Goal: Transaction & Acquisition: Purchase product/service

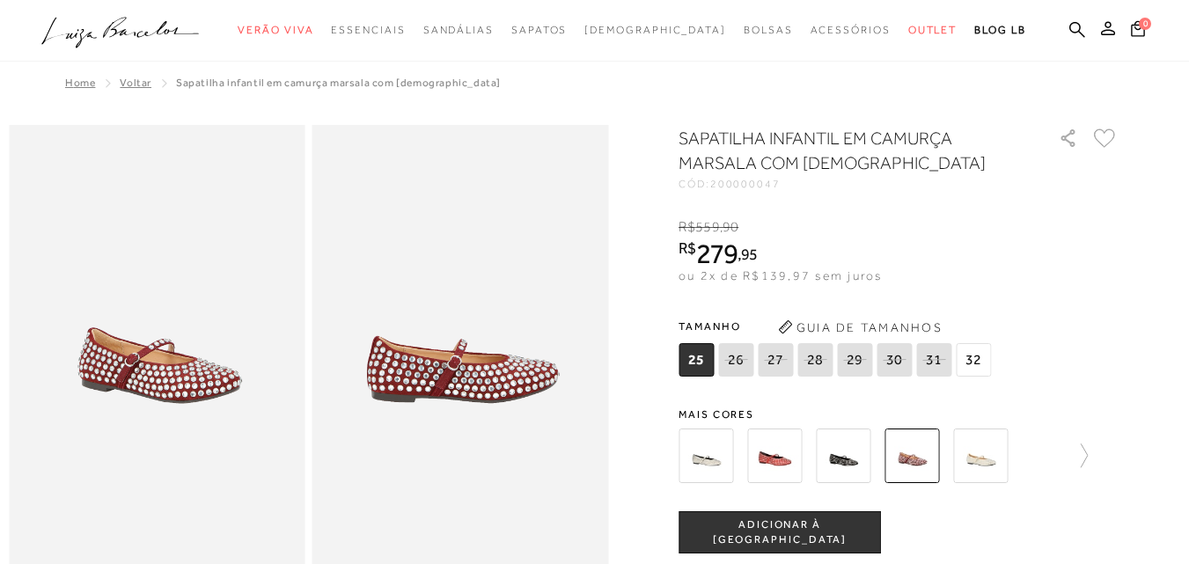
click at [712, 358] on span "25" at bounding box center [696, 359] width 35 height 33
click at [804, 530] on span "ADICIONAR À [GEOGRAPHIC_DATA]" at bounding box center [780, 533] width 201 height 31
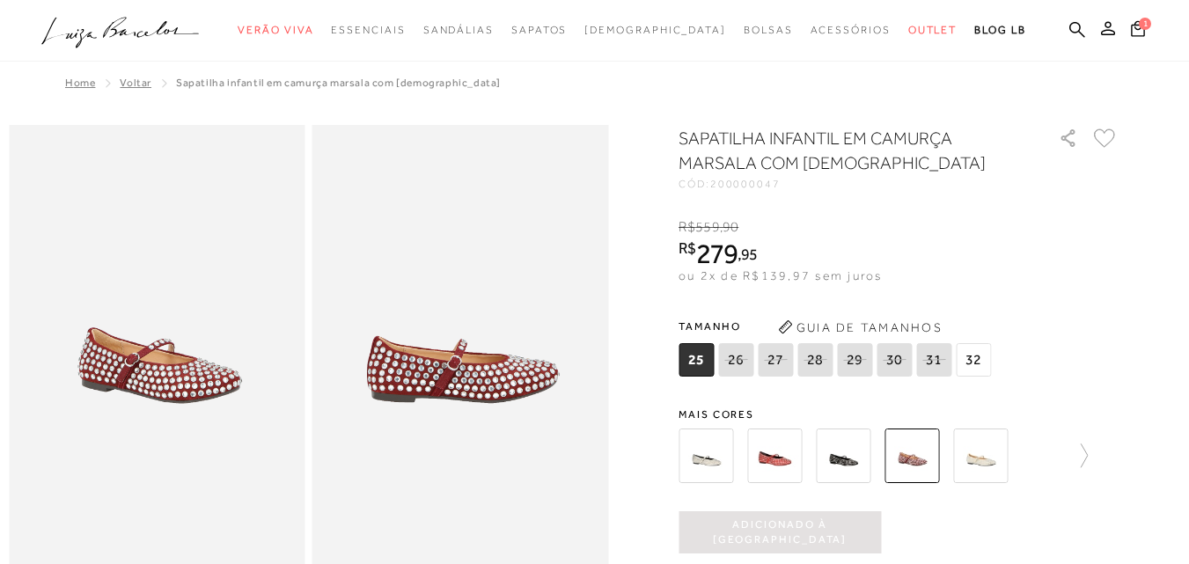
click at [852, 465] on img at bounding box center [843, 456] width 55 height 55
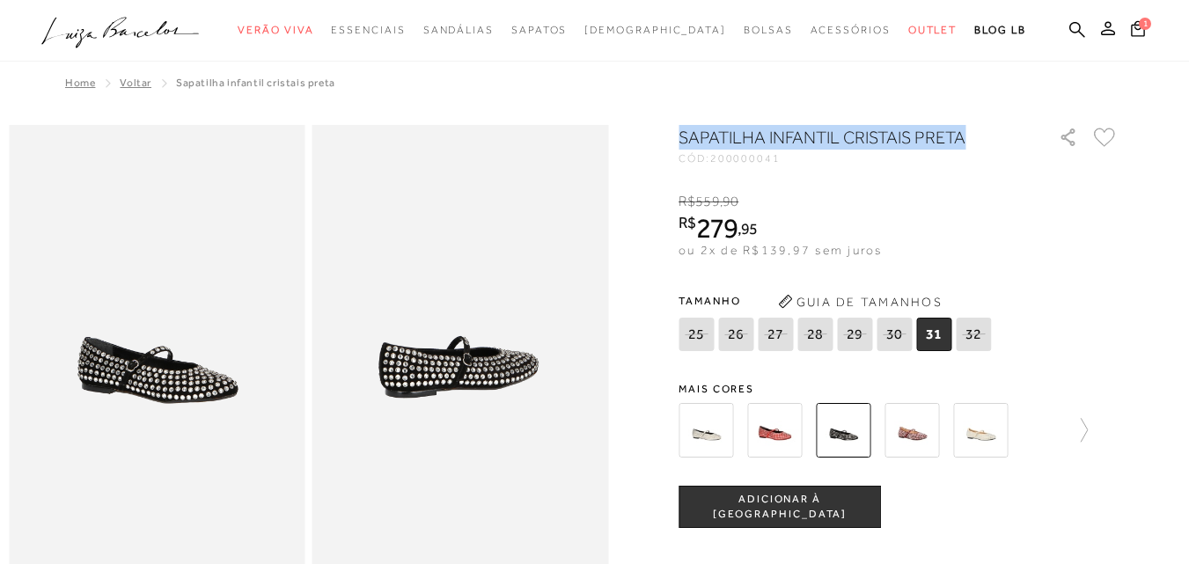
drag, startPoint x: 682, startPoint y: 138, endPoint x: 1012, endPoint y: 152, distance: 329.6
click at [1012, 152] on div at bounding box center [595, 503] width 1172 height 756
drag, startPoint x: 953, startPoint y: 135, endPoint x: 914, endPoint y: 137, distance: 38.8
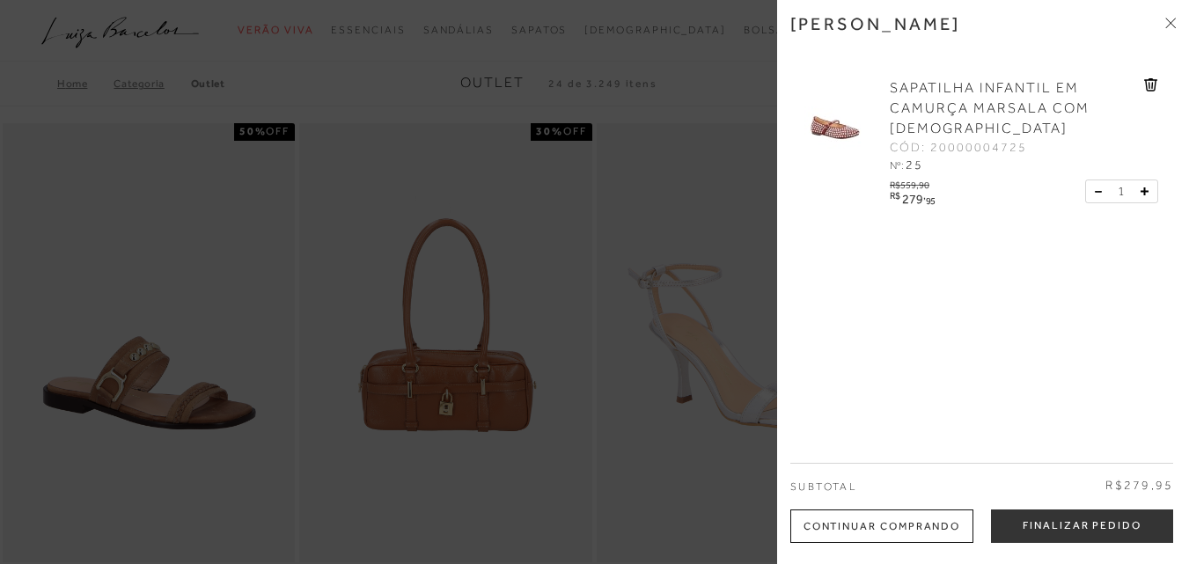
click at [842, 138] on img at bounding box center [835, 122] width 88 height 88
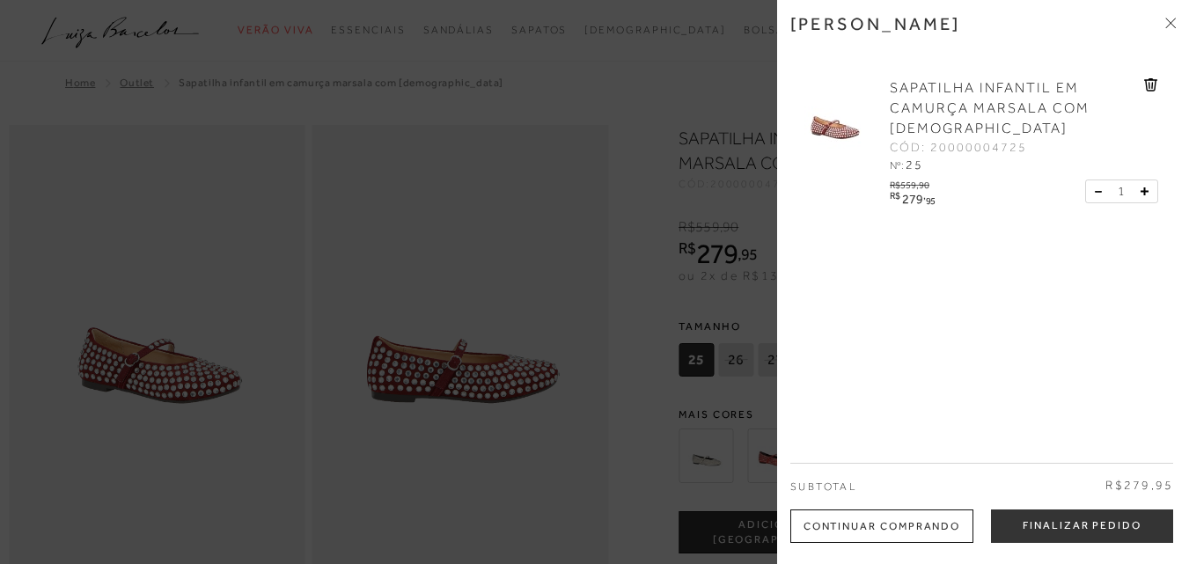
click at [547, 409] on div at bounding box center [594, 282] width 1189 height 564
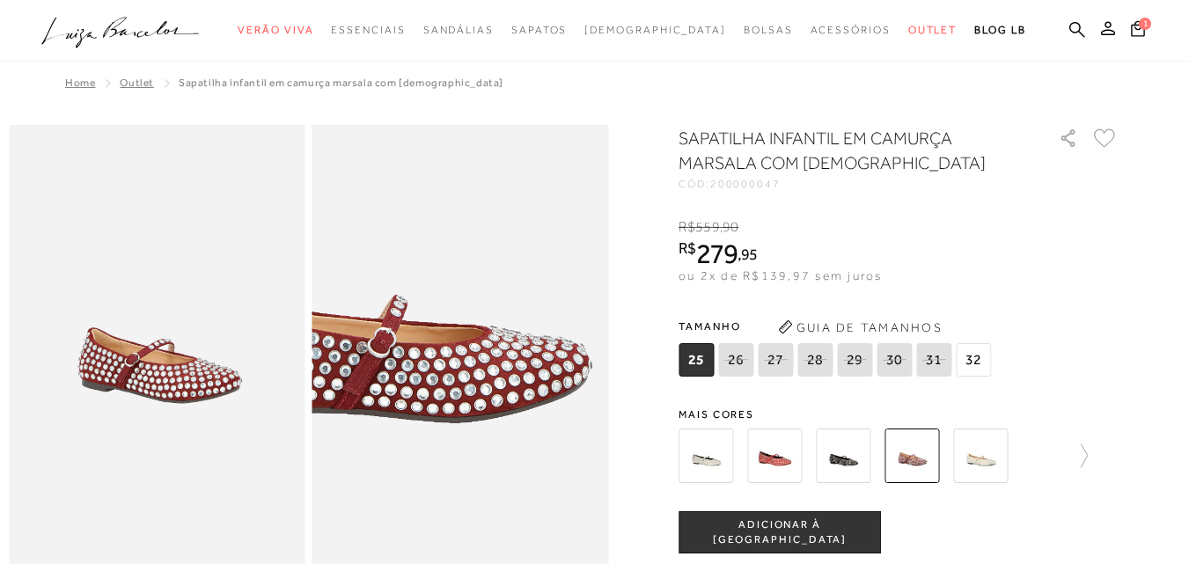
click at [532, 389] on img at bounding box center [393, 311] width 592 height 889
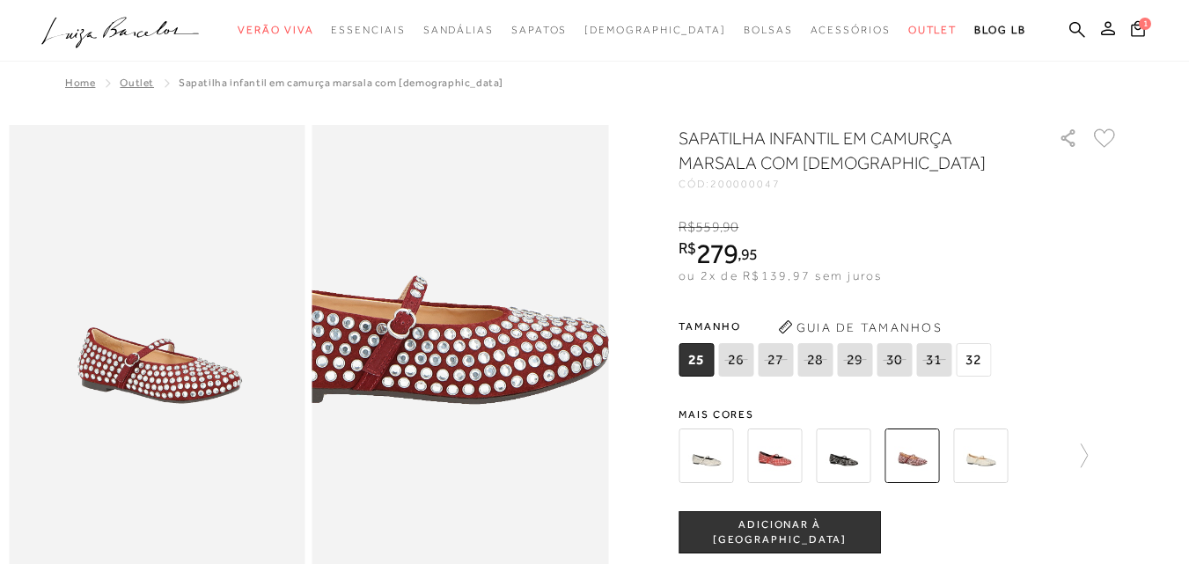
click at [511, 408] on img at bounding box center [413, 292] width 592 height 889
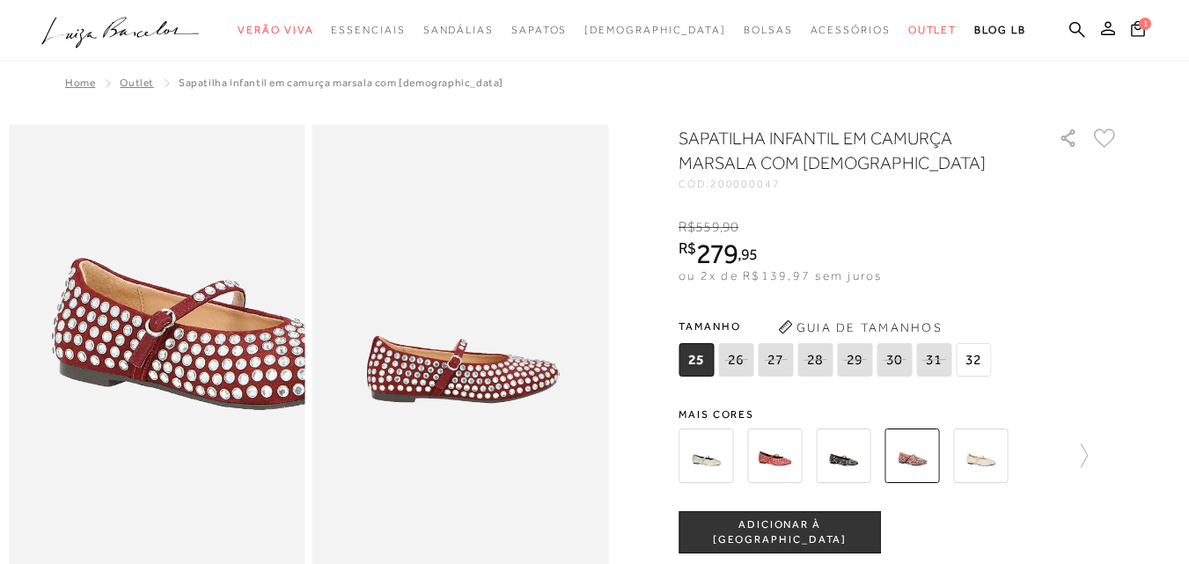
click at [99, 403] on img at bounding box center [210, 297] width 592 height 889
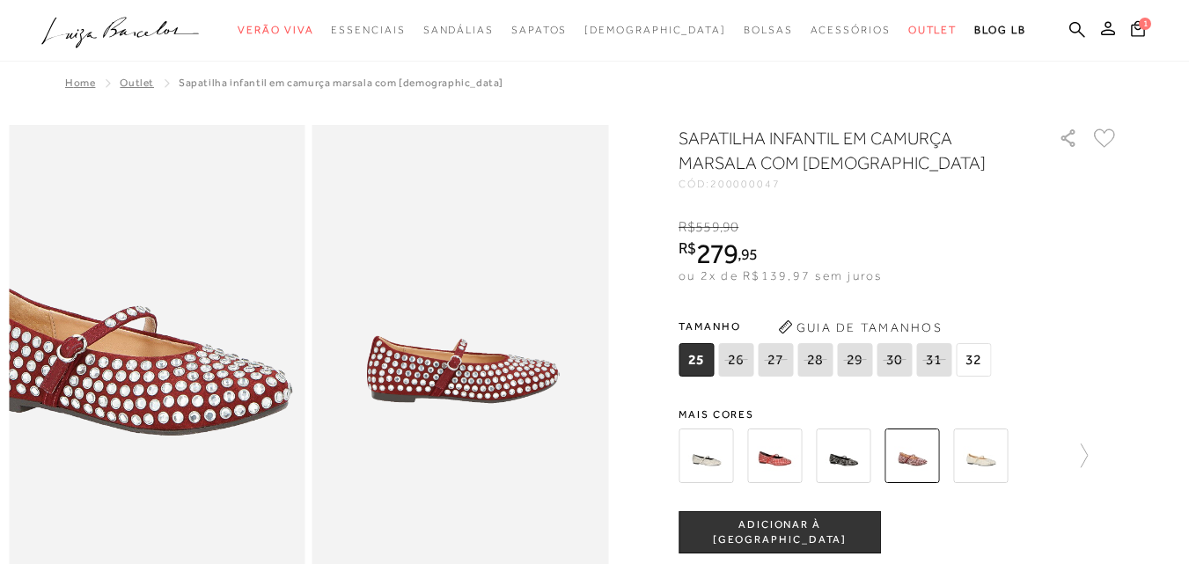
click at [190, 377] on img at bounding box center [121, 323] width 592 height 889
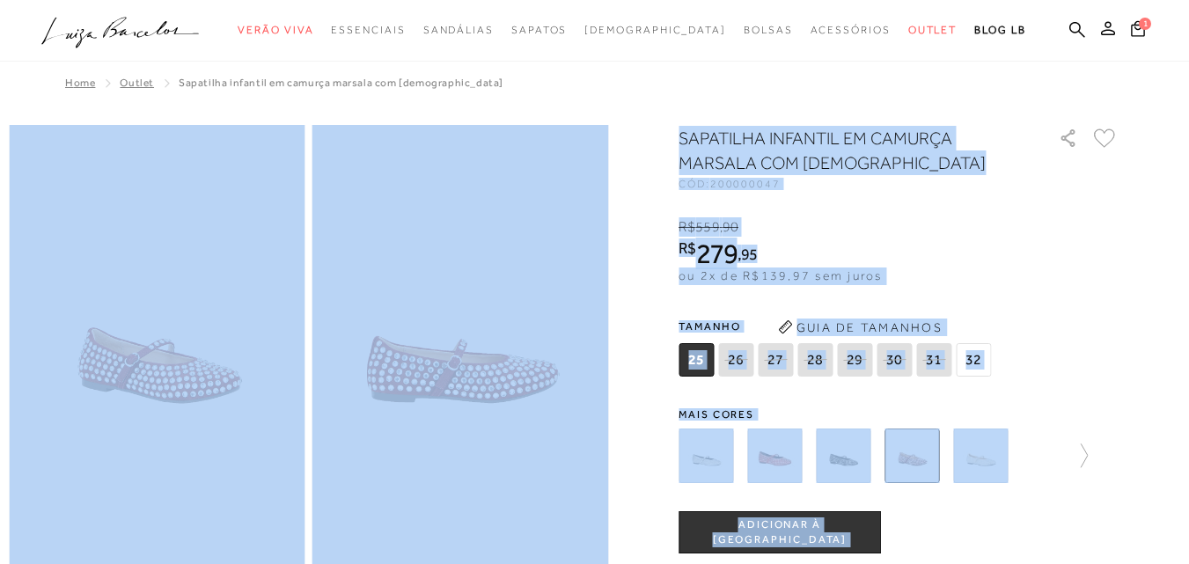
drag, startPoint x: 1188, startPoint y: 99, endPoint x: 1202, endPoint y: 196, distance: 98.6
click at [1188, 196] on html "Página de detalhes do produto de SAPATILHA INFANTIL EM CAMURÇA MARSALA COM CRIS…" at bounding box center [594, 282] width 1189 height 564
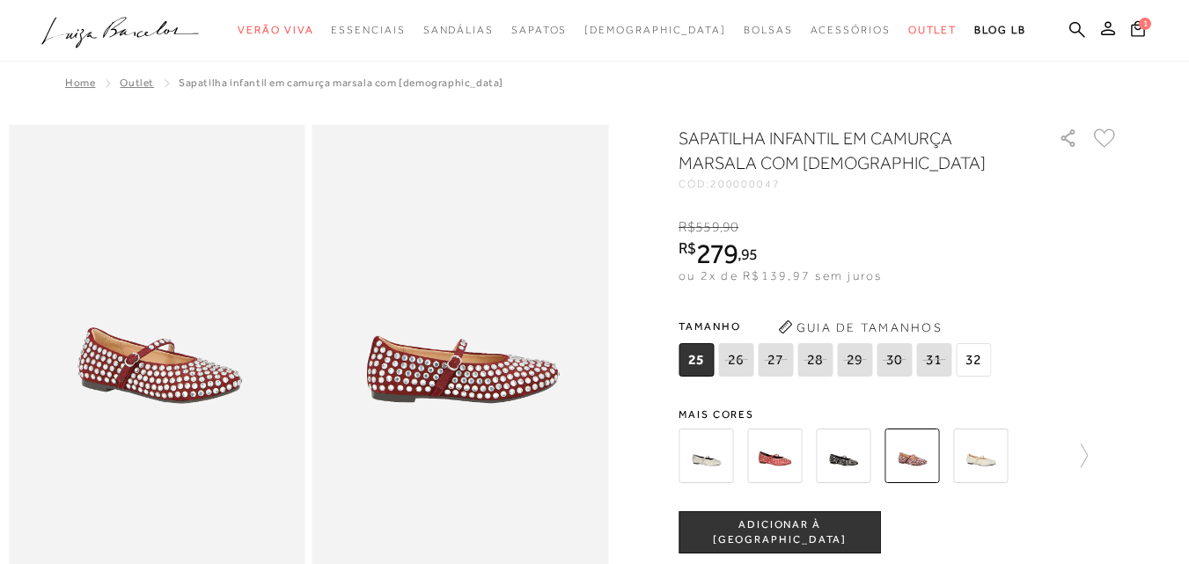
click at [989, 467] on img at bounding box center [980, 456] width 55 height 55
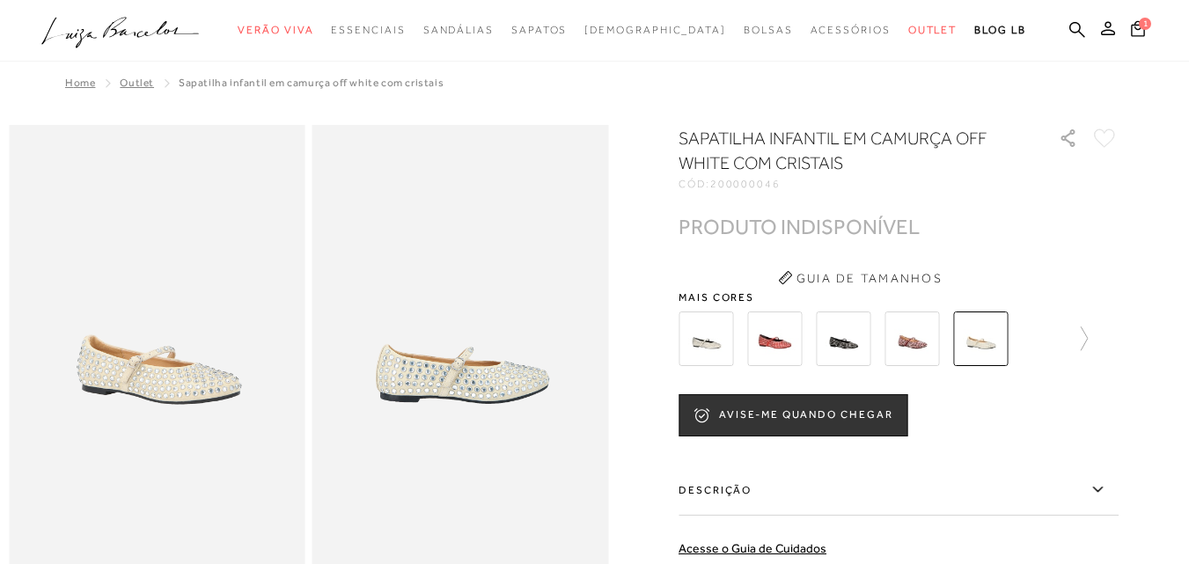
click at [898, 274] on button "Guia de Tamanhos" at bounding box center [860, 278] width 176 height 28
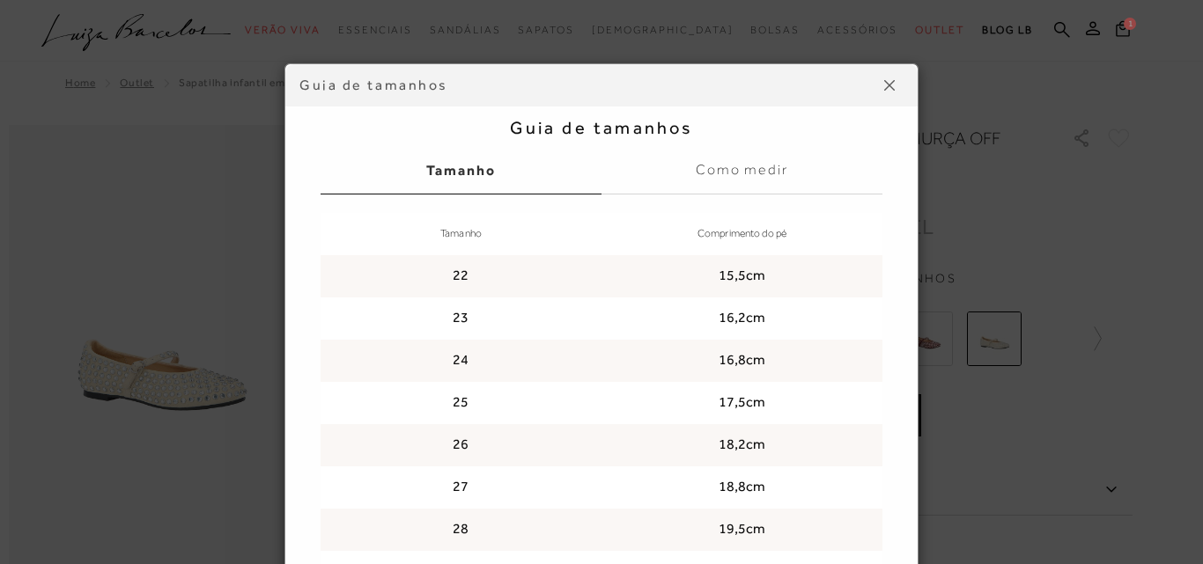
click at [875, 87] on button at bounding box center [889, 85] width 28 height 28
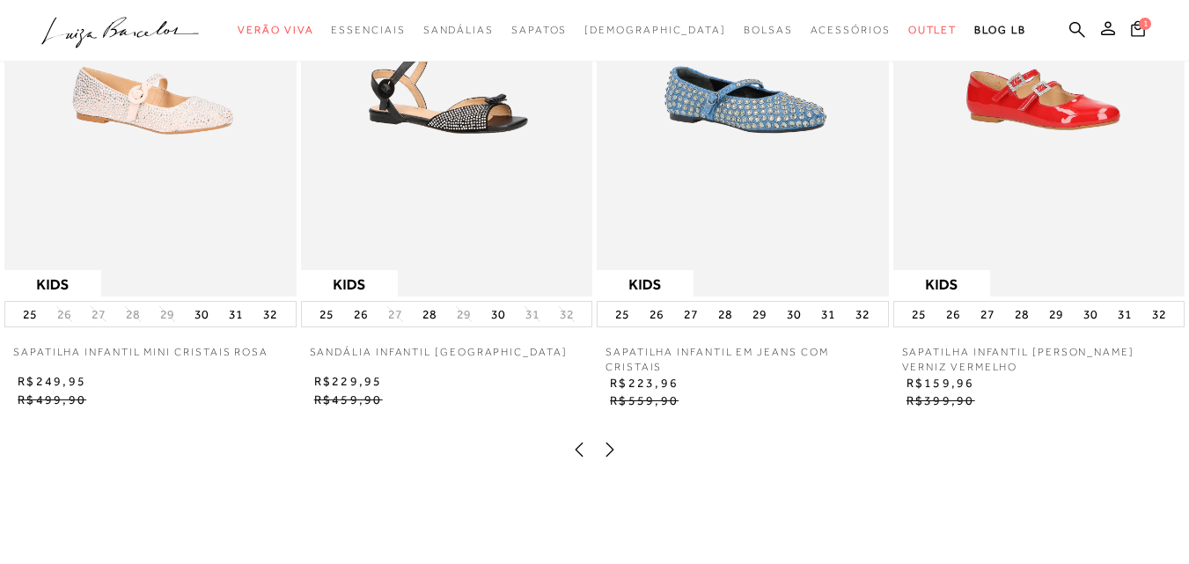
scroll to position [2218, 0]
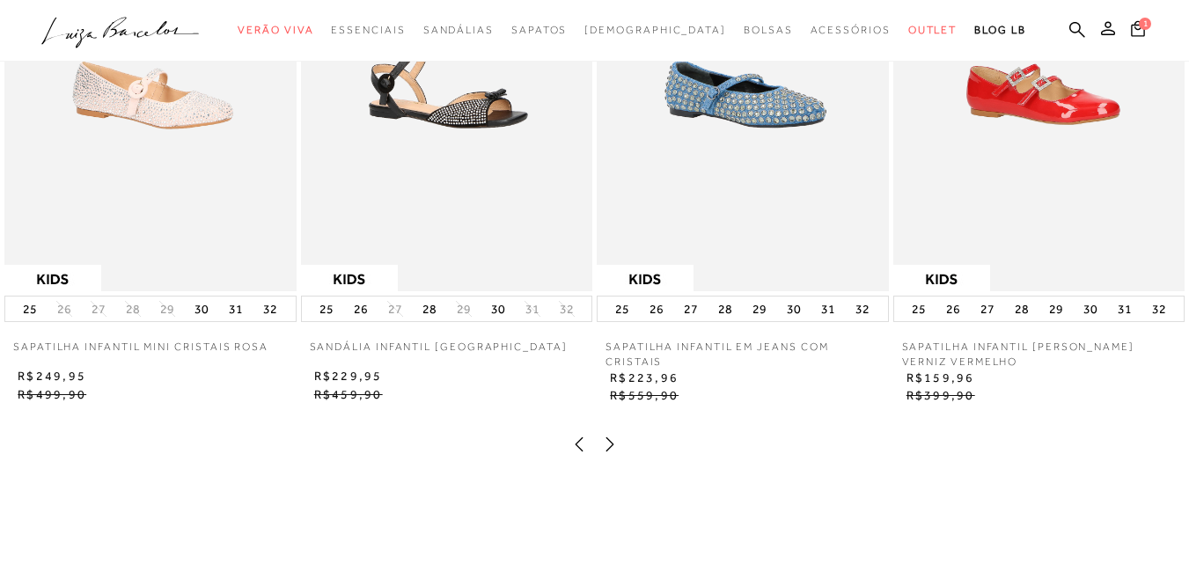
click at [1003, 134] on img at bounding box center [1040, 73] width 292 height 438
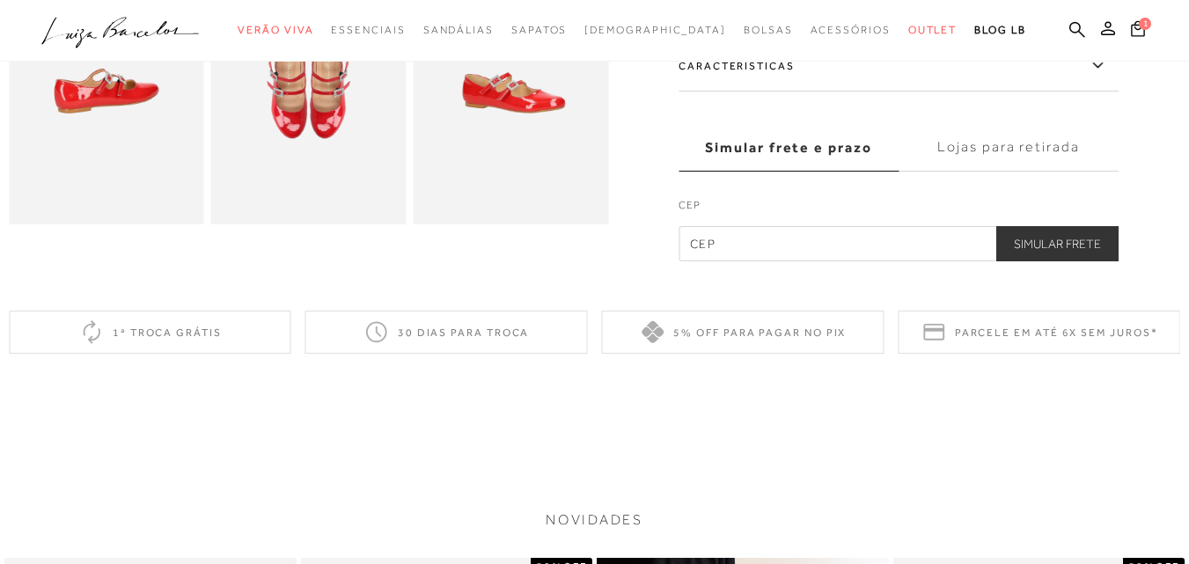
scroll to position [283, 0]
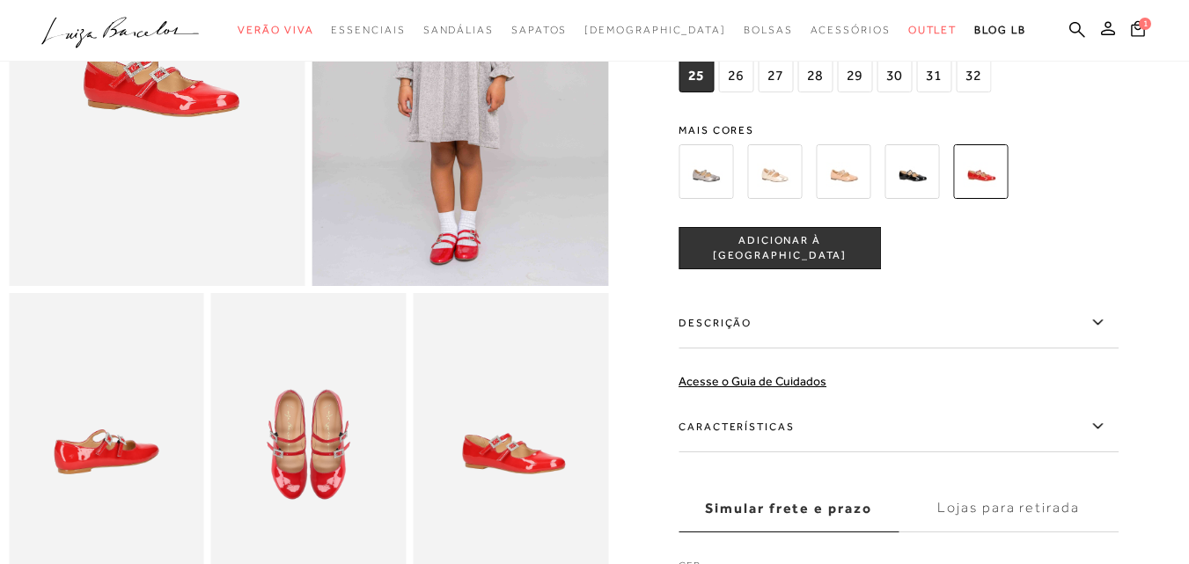
click at [869, 168] on img at bounding box center [843, 171] width 55 height 55
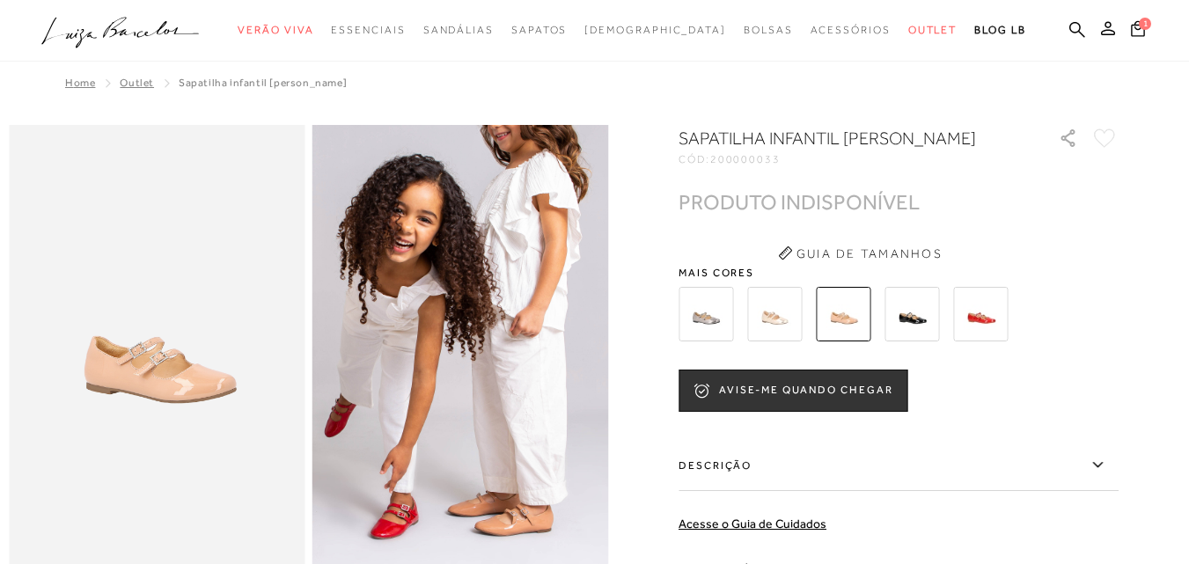
click at [785, 342] on img at bounding box center [774, 314] width 55 height 55
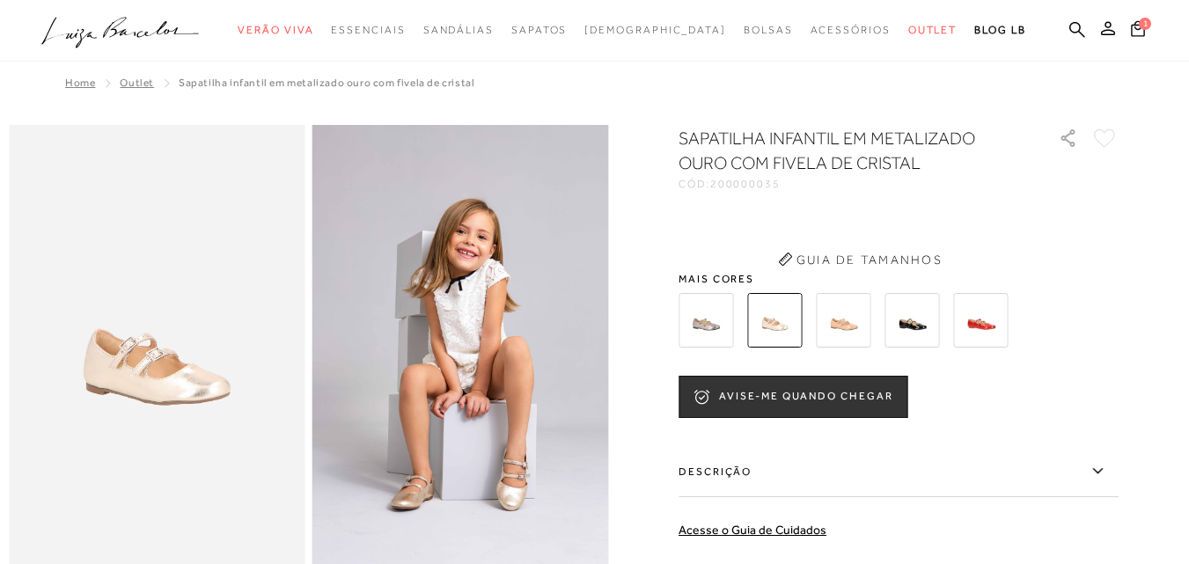
click at [712, 339] on div "SAPATILHA INFANTIL EM METALIZADO OURO COM FIVELA DE CRISTAL CÓD: 200000035 × É …" at bounding box center [899, 448] width 440 height 645
